Goal: Task Accomplishment & Management: Manage account settings

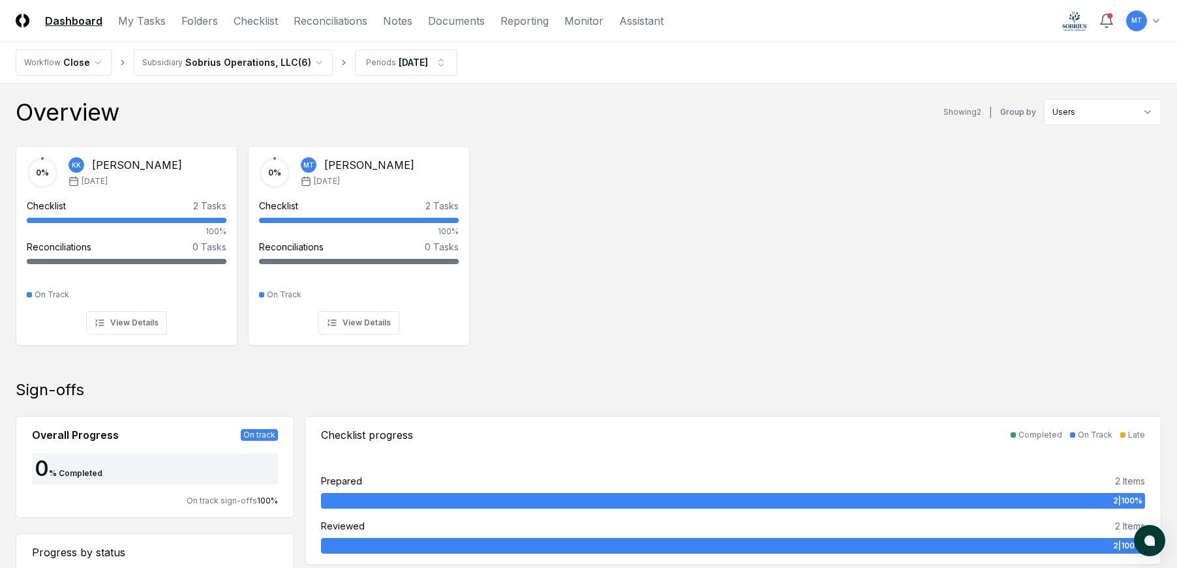
click at [588, 157] on div "0 % [PERSON_NAME] [DATE] Checklist 2 Tasks 100% Reconciliations 0 Tasks - On Tr…" at bounding box center [588, 245] width 1177 height 218
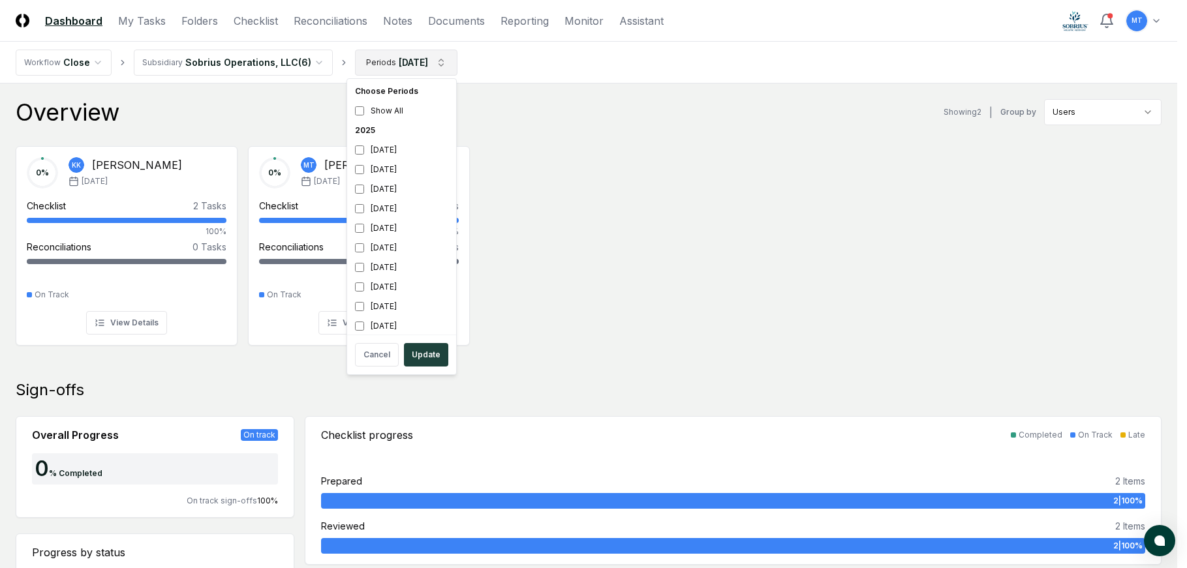
click at [433, 348] on button "Update" at bounding box center [426, 354] width 44 height 23
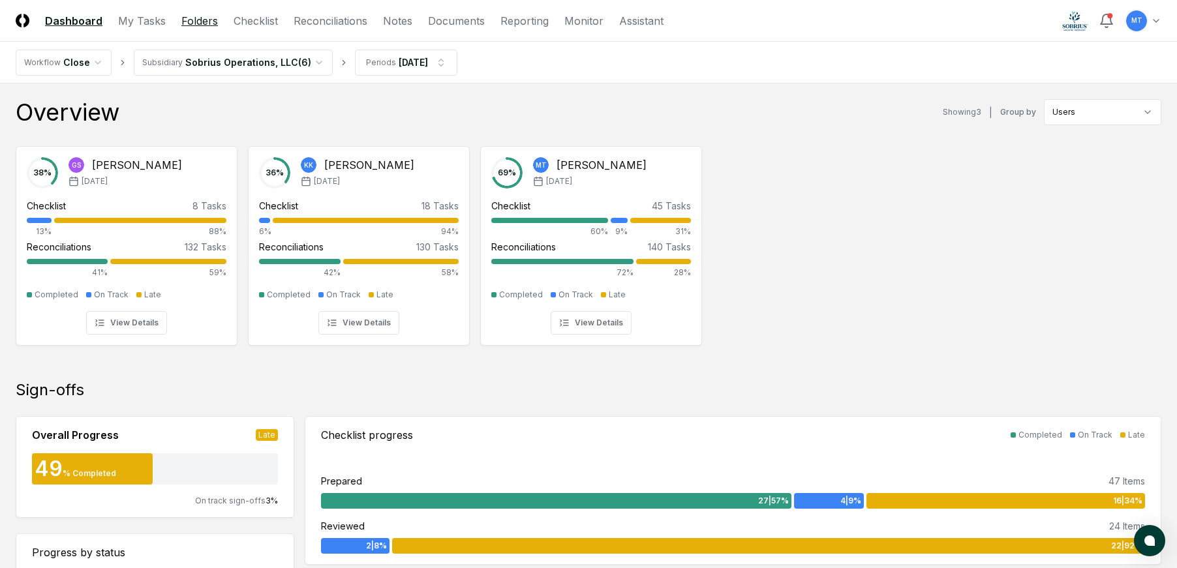
click at [200, 21] on link "Folders" at bounding box center [199, 21] width 37 height 16
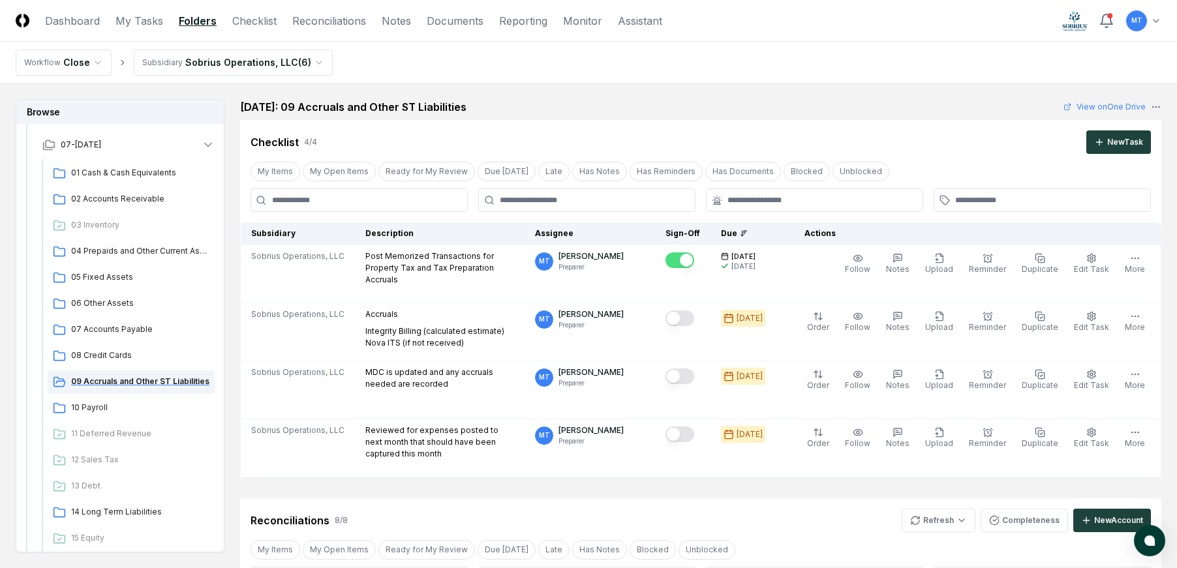
scroll to position [196, 0]
click at [133, 384] on span "09 Accruals and Other ST Liabilities" at bounding box center [140, 381] width 138 height 12
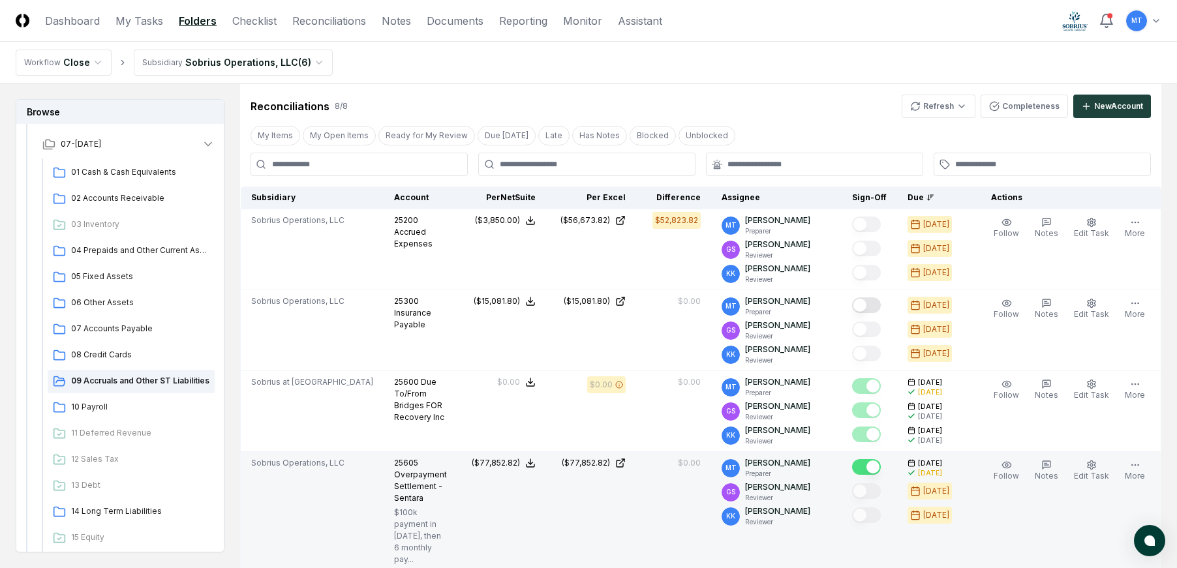
scroll to position [391, 0]
